Goal: Task Accomplishment & Management: Complete application form

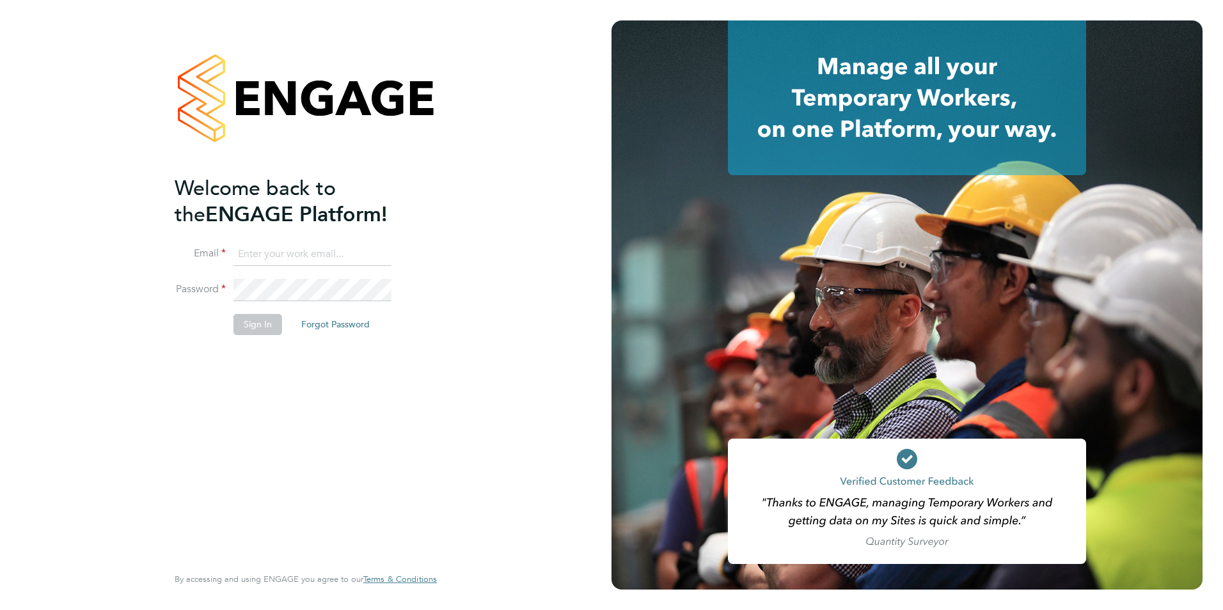
type input "[EMAIL_ADDRESS][DOMAIN_NAME]"
click at [250, 331] on button "Sign In" at bounding box center [257, 324] width 49 height 20
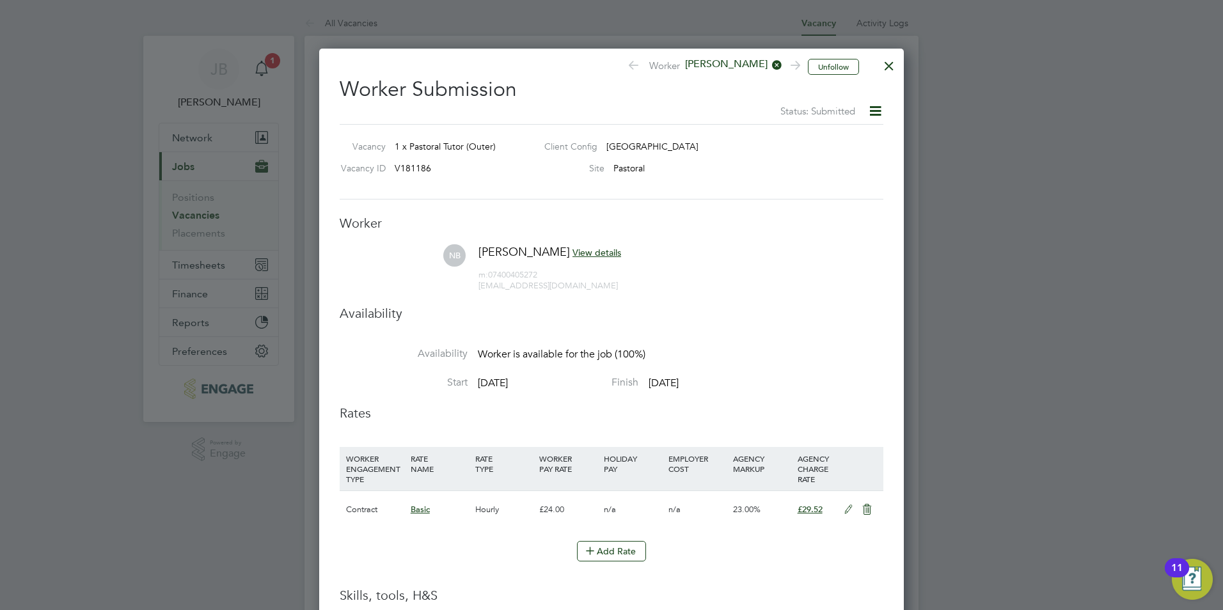
click at [893, 66] on div at bounding box center [888, 62] width 23 height 23
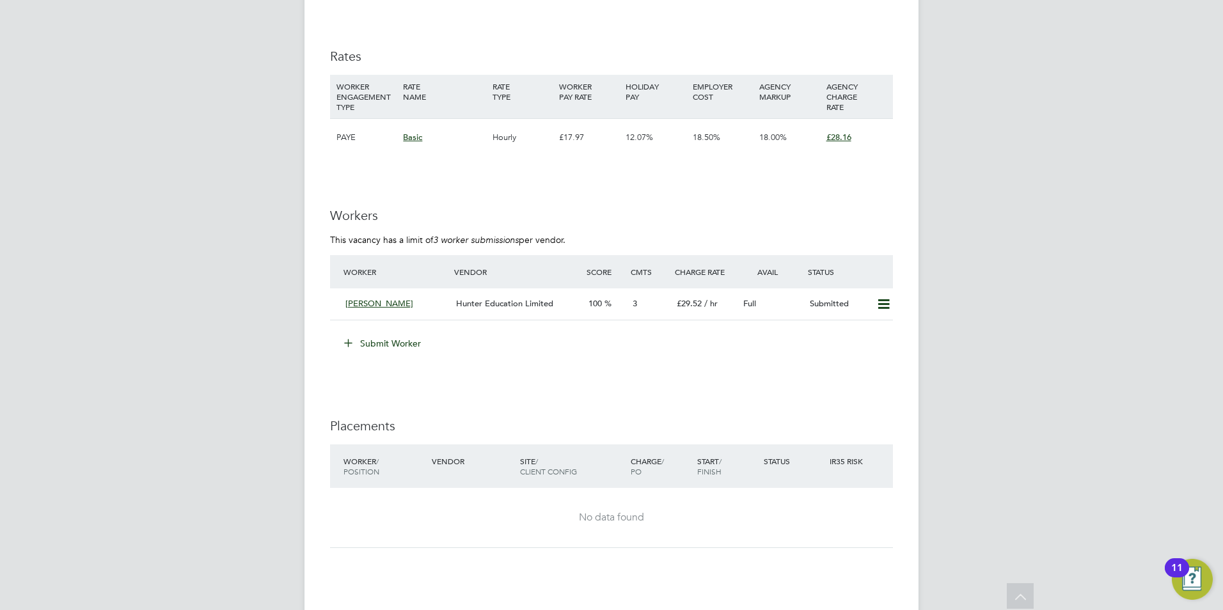
scroll to position [2077, 0]
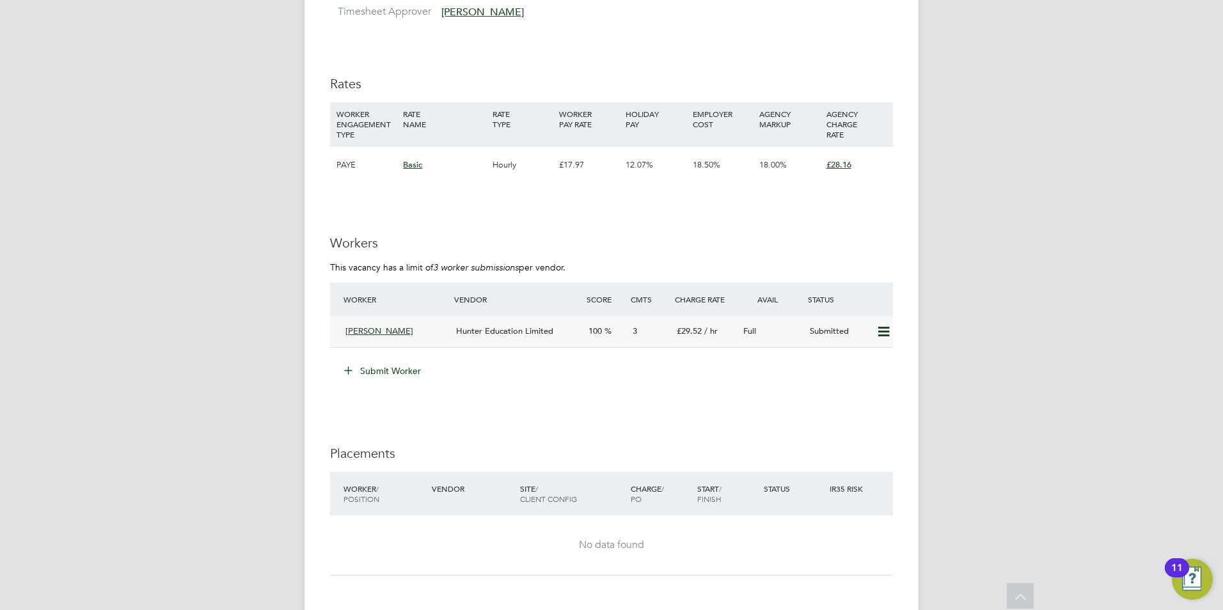
click at [652, 324] on div "3" at bounding box center [649, 331] width 44 height 21
